Goal: Task Accomplishment & Management: Manage account settings

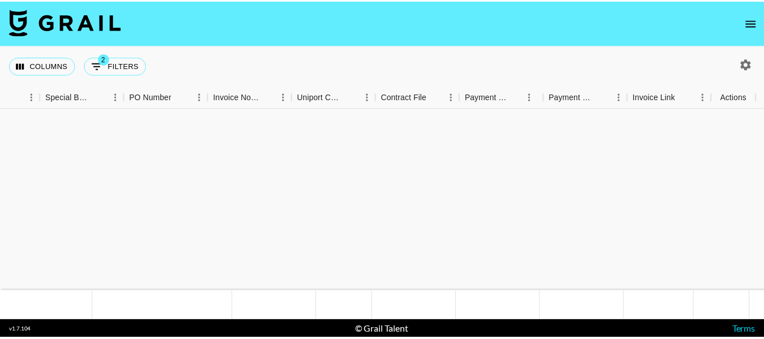
scroll to position [309, 1113]
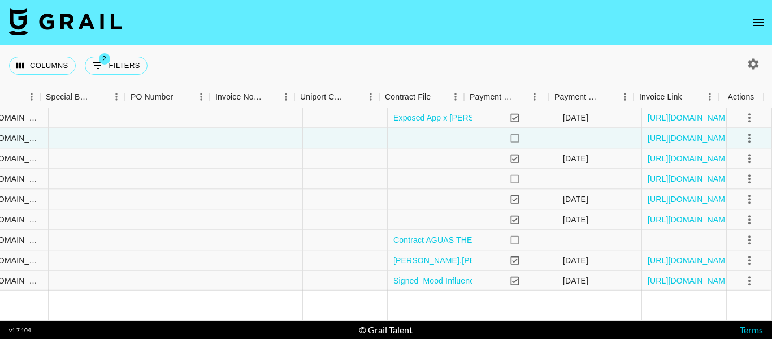
click at [756, 21] on icon "open drawer" at bounding box center [759, 23] width 14 height 14
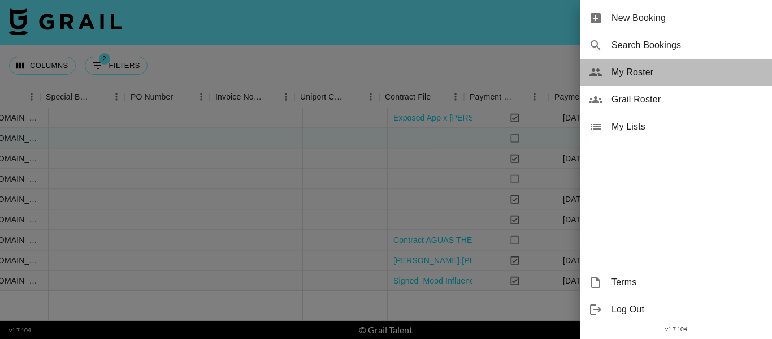
click at [630, 76] on span "My Roster" at bounding box center [688, 73] width 152 height 14
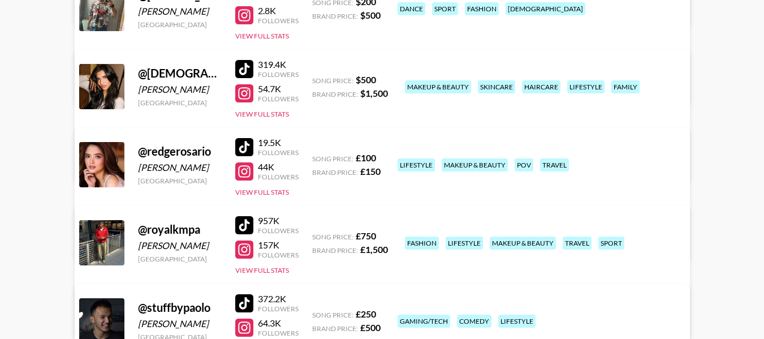
scroll to position [374, 0]
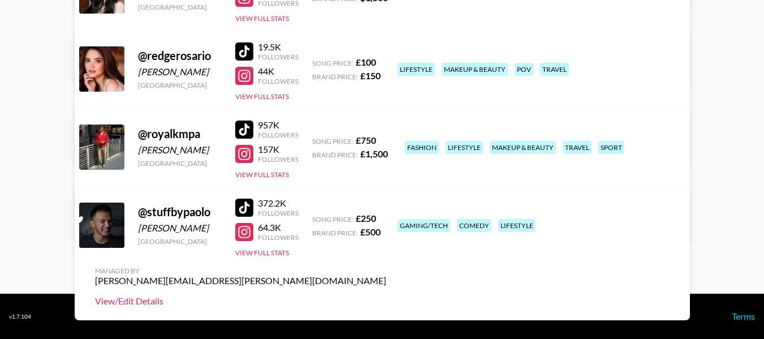
click at [386, 295] on link "View/Edit Details" at bounding box center [240, 300] width 291 height 11
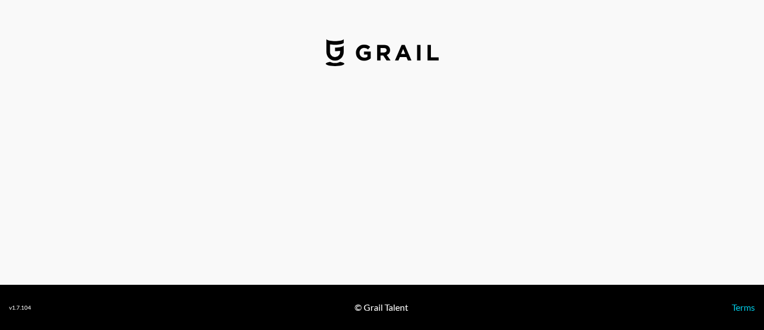
select select "GBP"
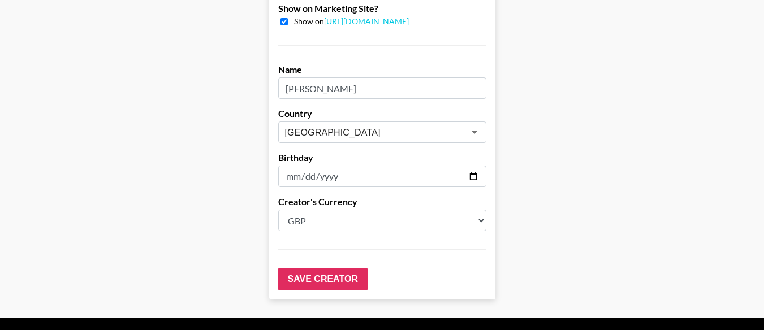
scroll to position [1187, 0]
